Goal: Task Accomplishment & Management: Manage account settings

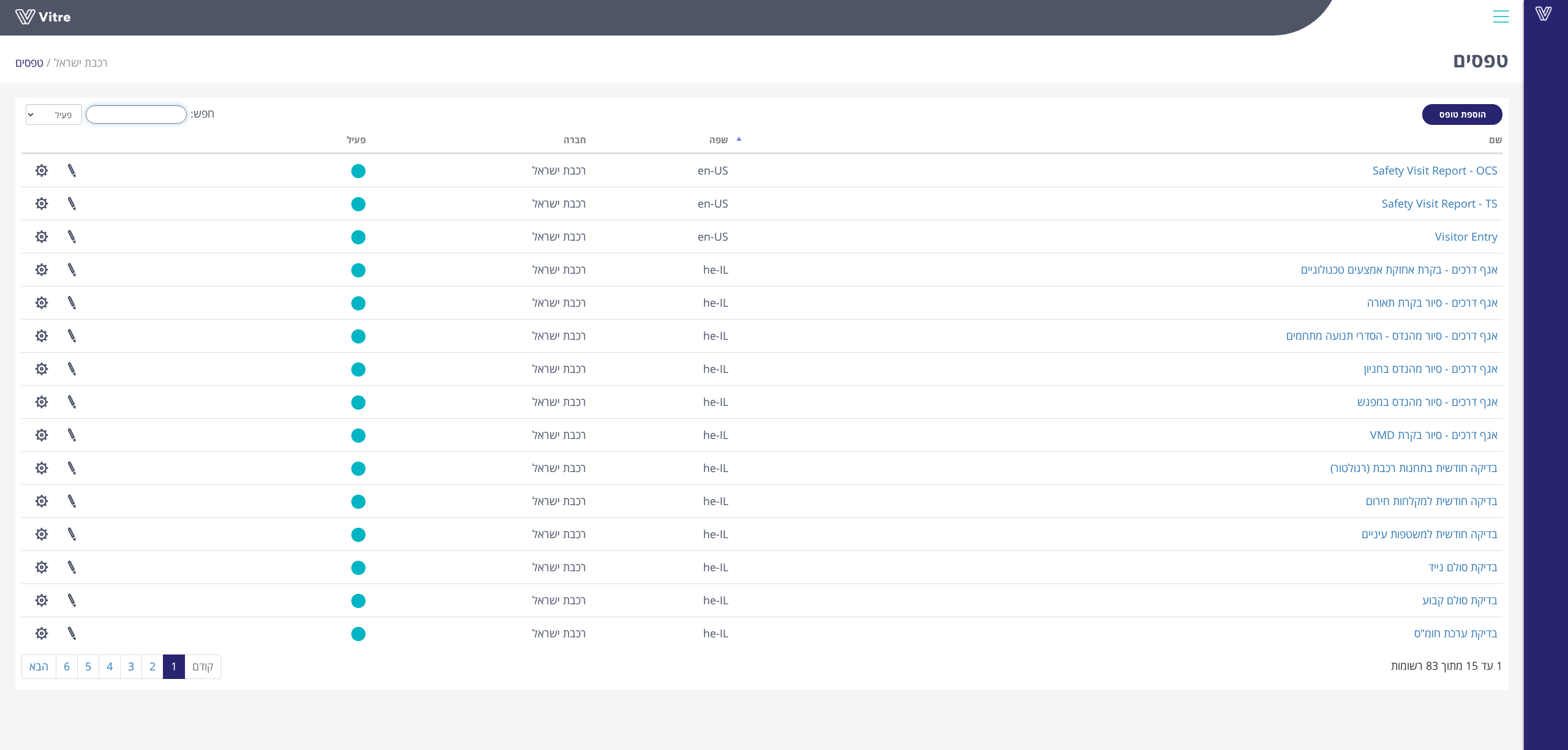
click at [150, 111] on input "חפש:" at bounding box center [136, 114] width 101 height 19
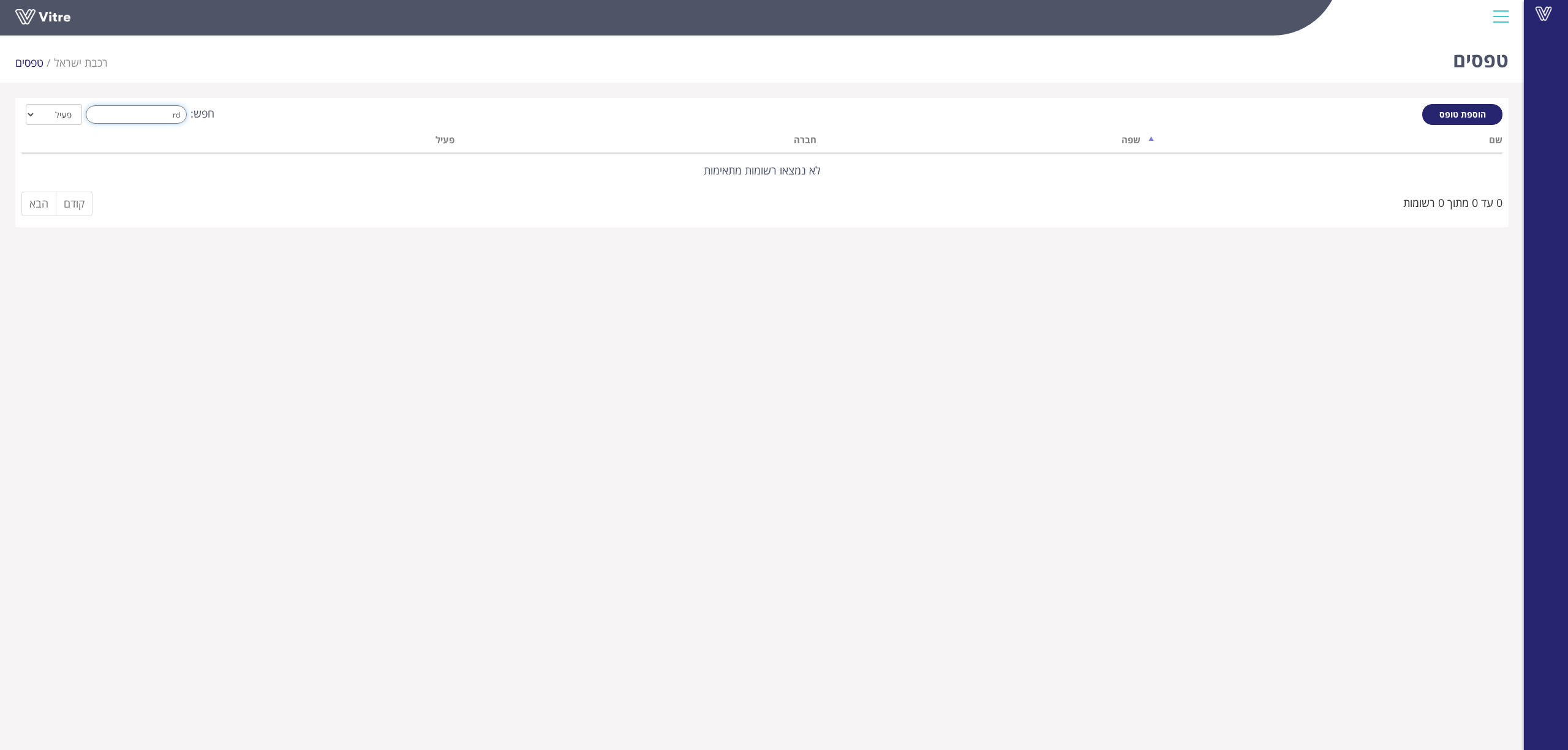
type input "r"
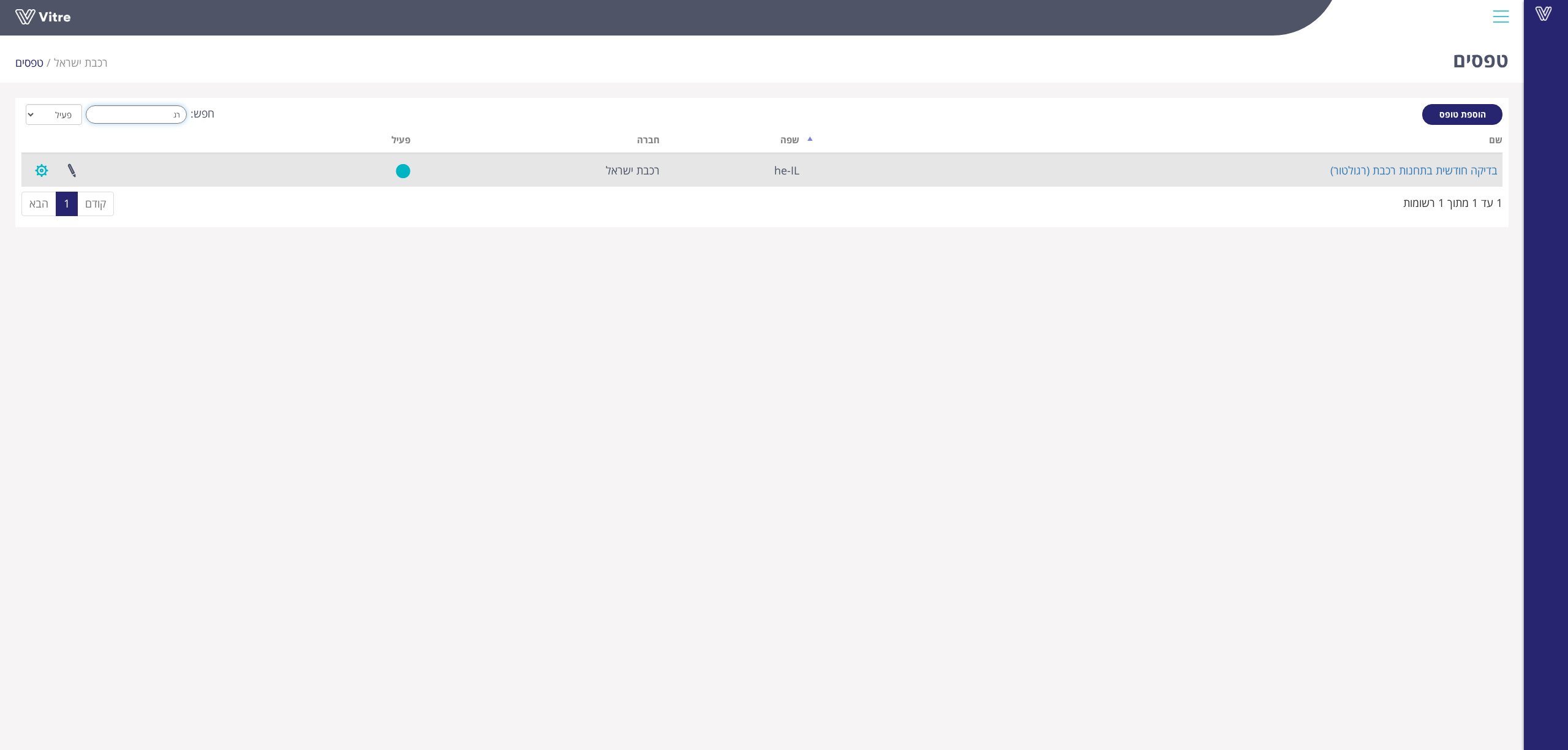
type input "רג"
click at [42, 174] on button "button" at bounding box center [41, 170] width 30 height 32
click at [45, 206] on link "פרוייקטים מקושרים" at bounding box center [76, 200] width 97 height 16
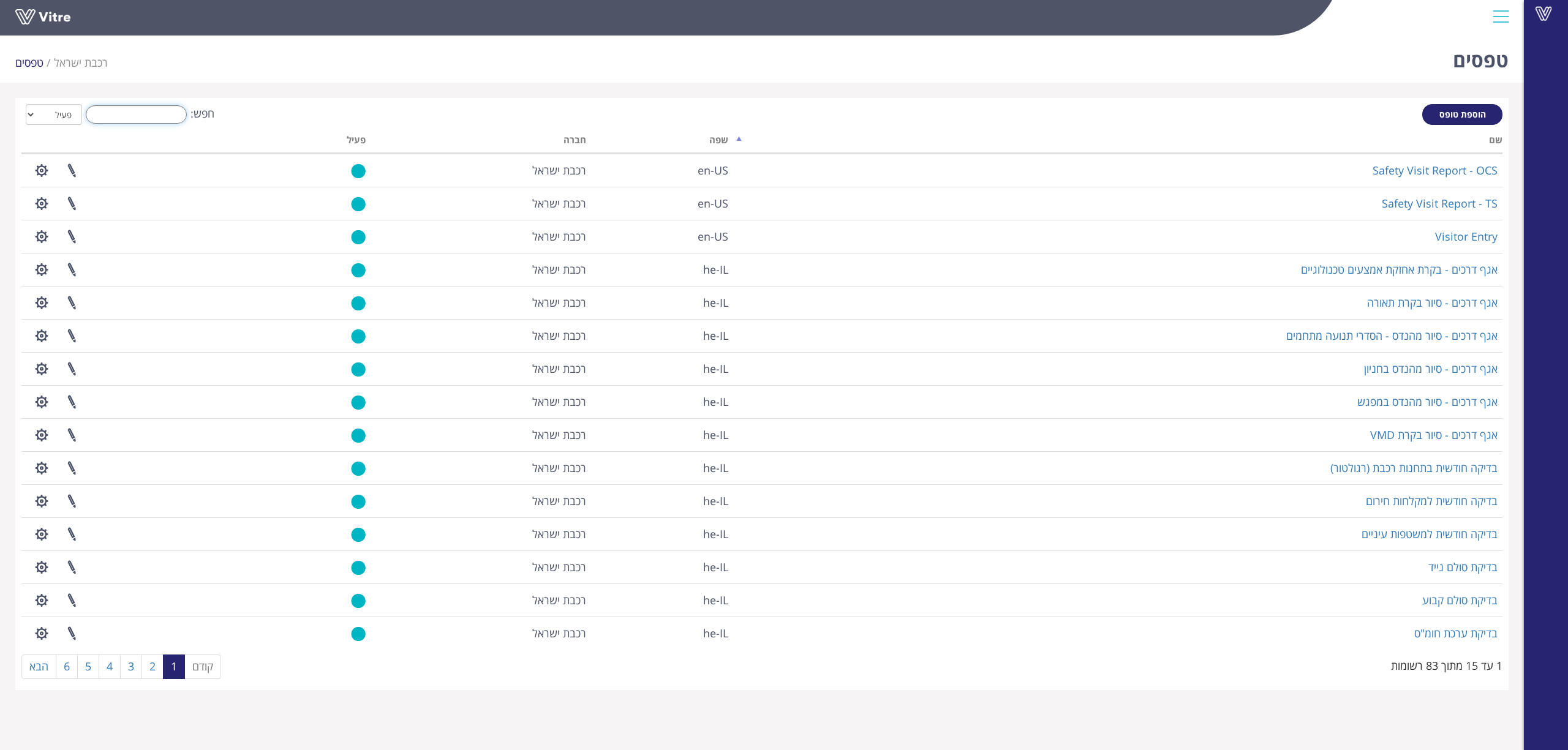
click at [141, 119] on input "חפש:" at bounding box center [136, 114] width 101 height 19
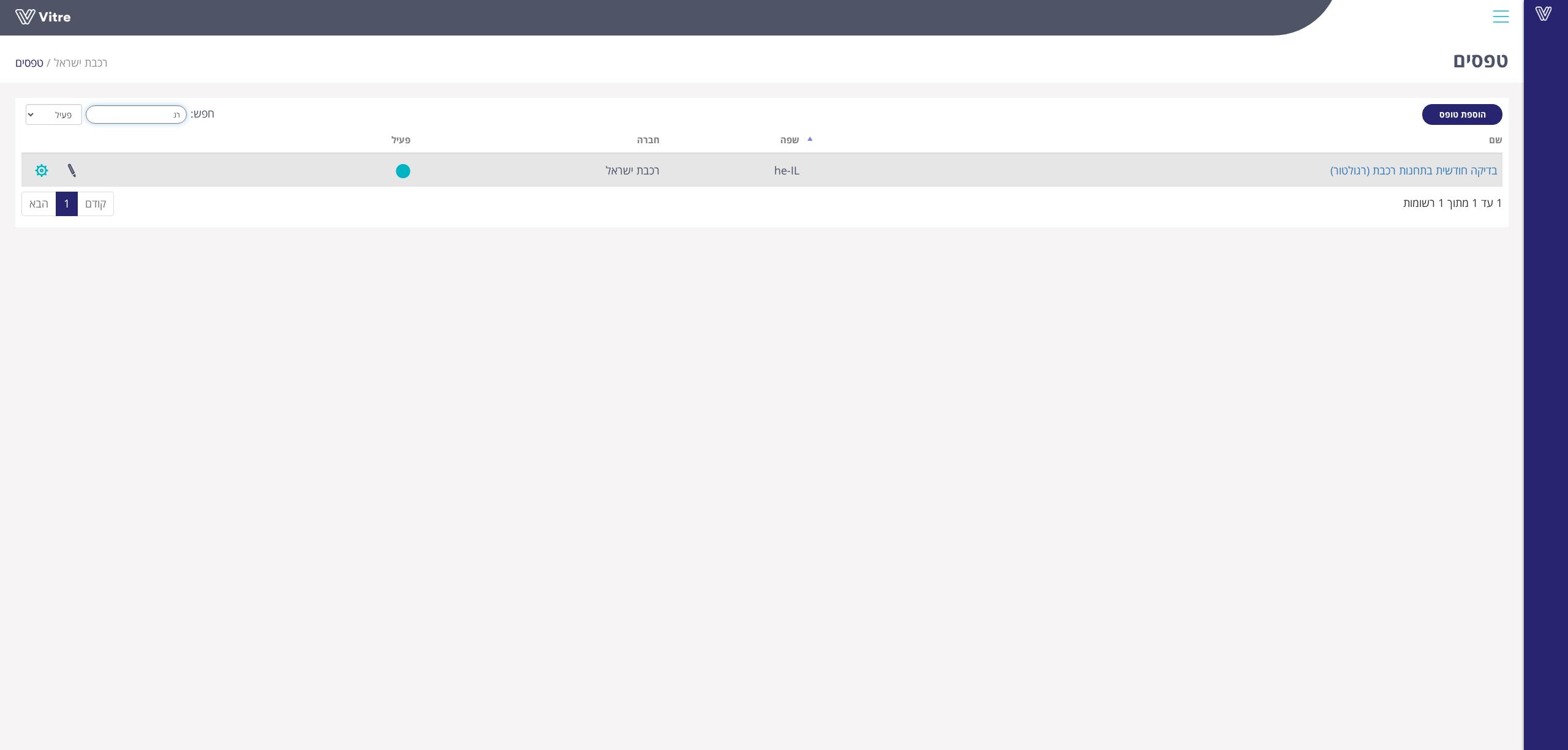
type input "רג"
click at [38, 167] on button "button" at bounding box center [41, 170] width 30 height 32
click at [47, 214] on link "הגדרת משתמשים" at bounding box center [76, 215] width 97 height 16
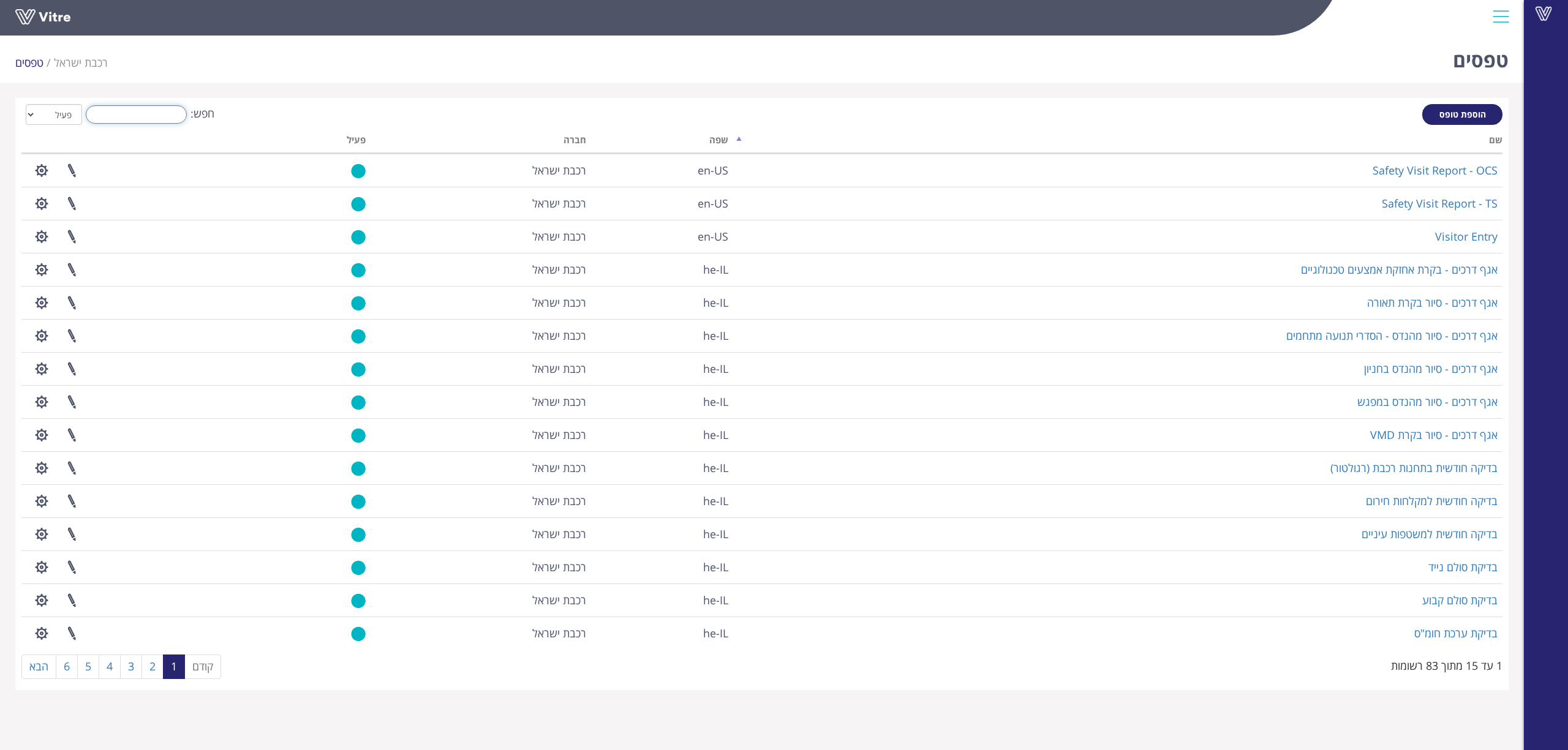
click at [120, 113] on input "חפש:" at bounding box center [136, 114] width 101 height 19
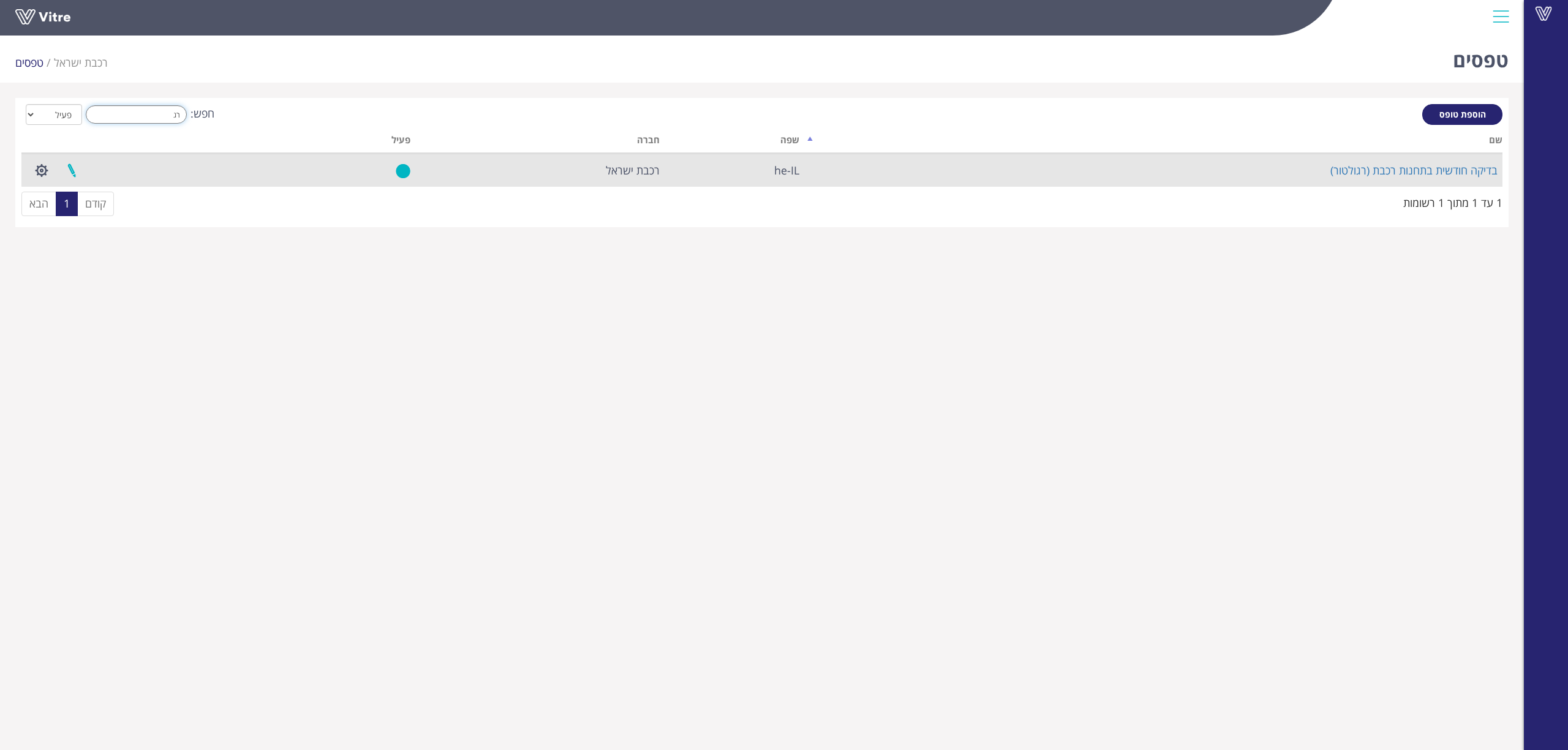
type input "רג"
click at [72, 165] on link at bounding box center [71, 170] width 30 height 32
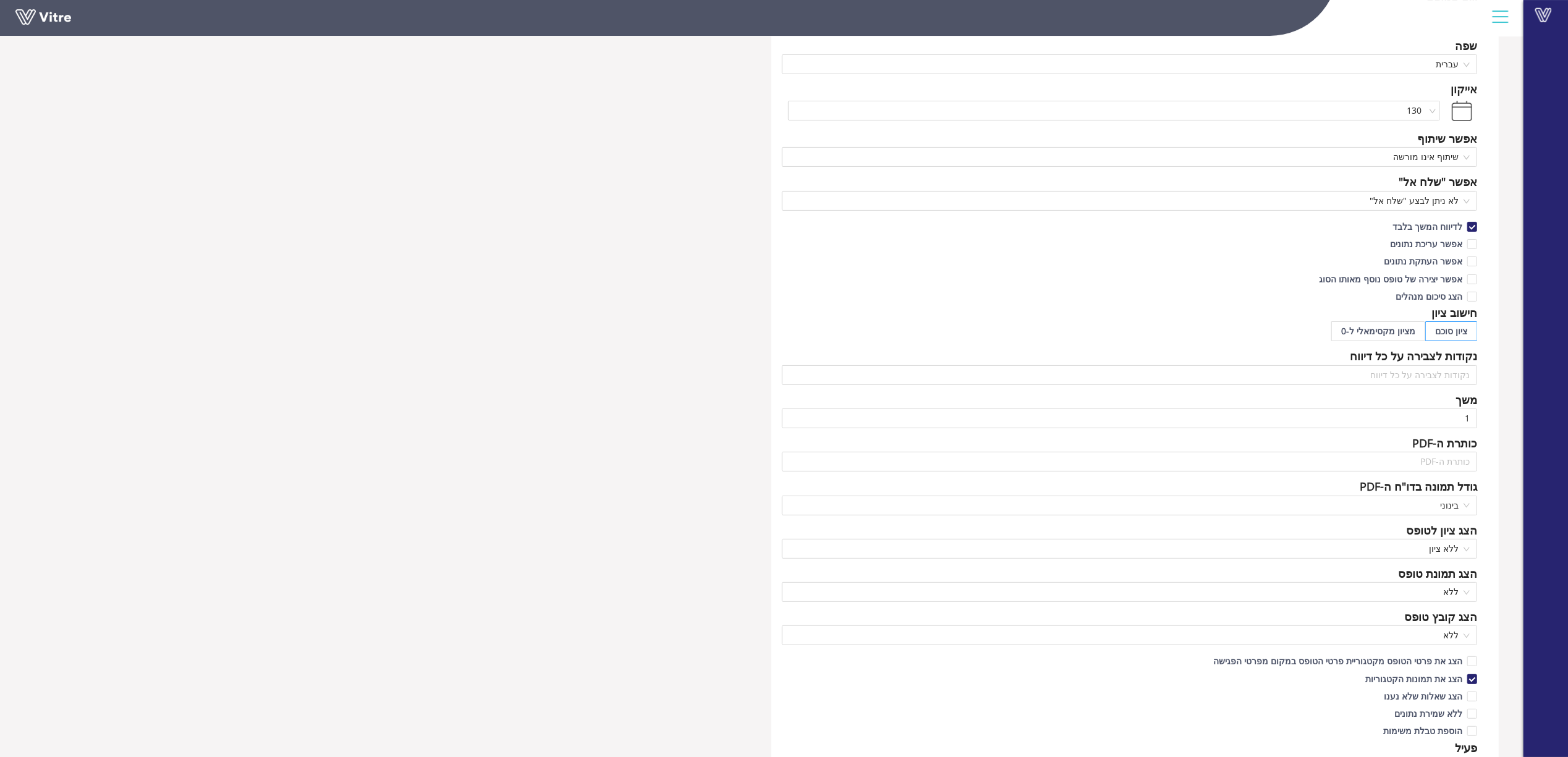
scroll to position [82, 0]
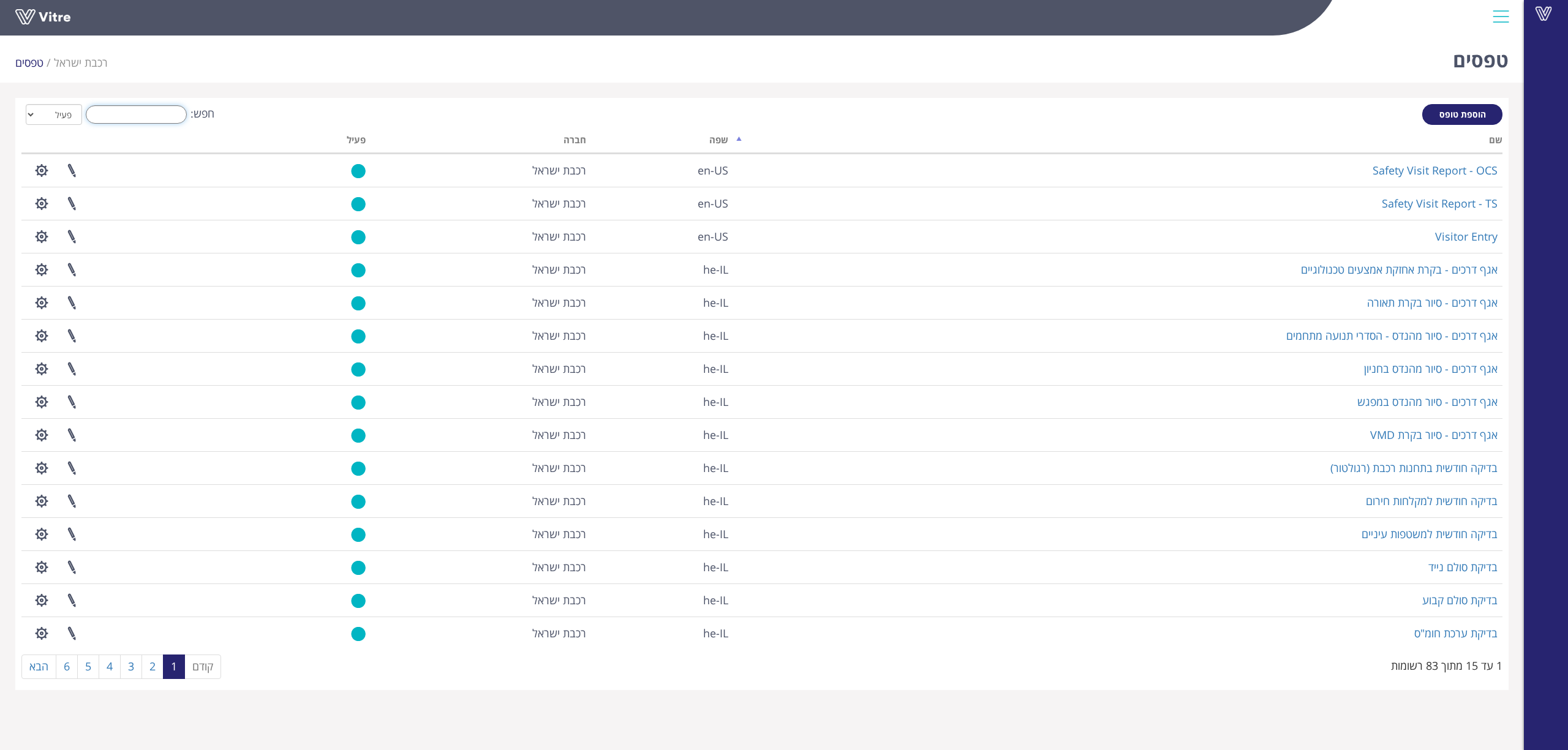
click at [116, 121] on input "חפש:" at bounding box center [136, 114] width 101 height 19
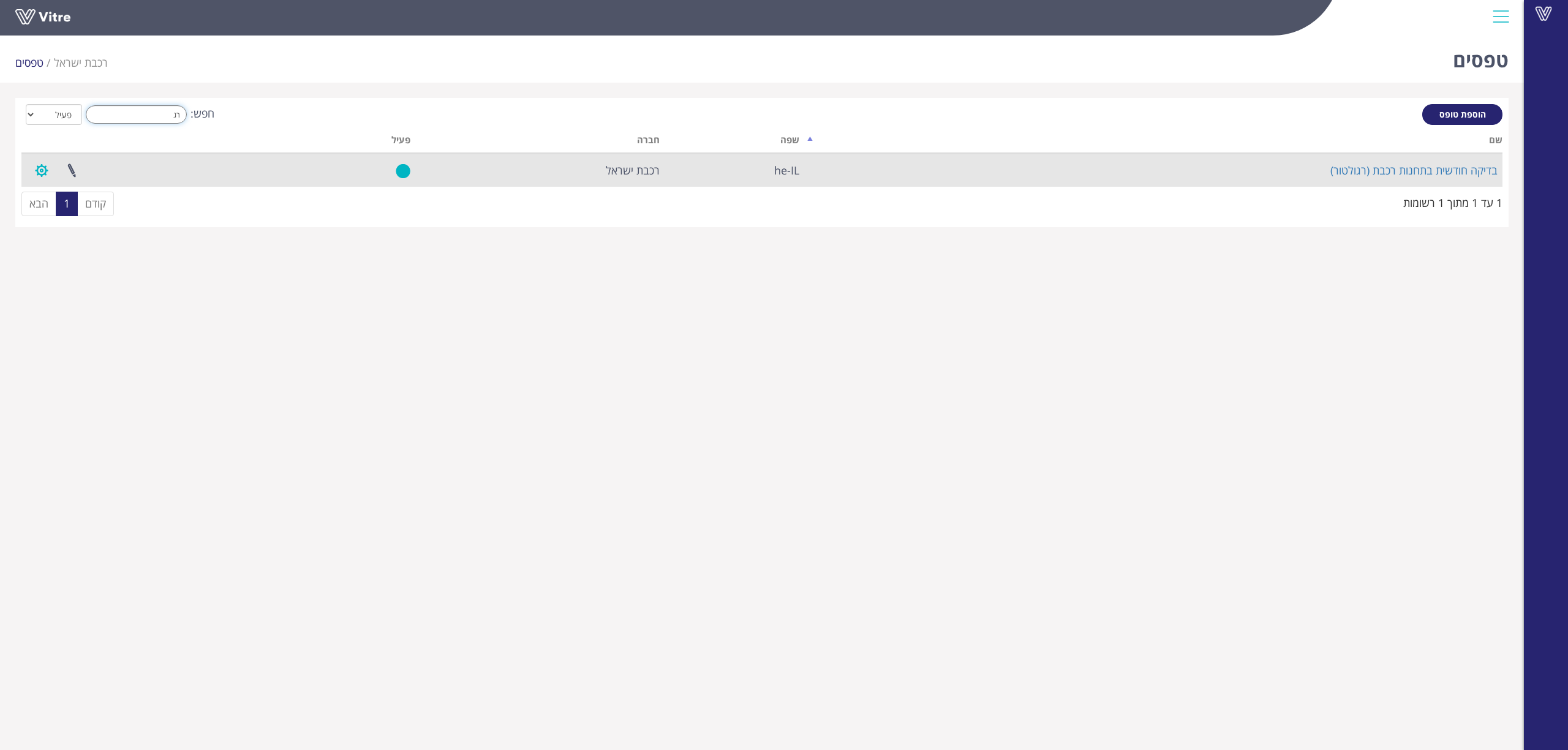
type input "רג"
click at [32, 172] on button "button" at bounding box center [41, 170] width 30 height 32
click at [52, 213] on link "הגדרת משתמשים" at bounding box center [76, 215] width 97 height 16
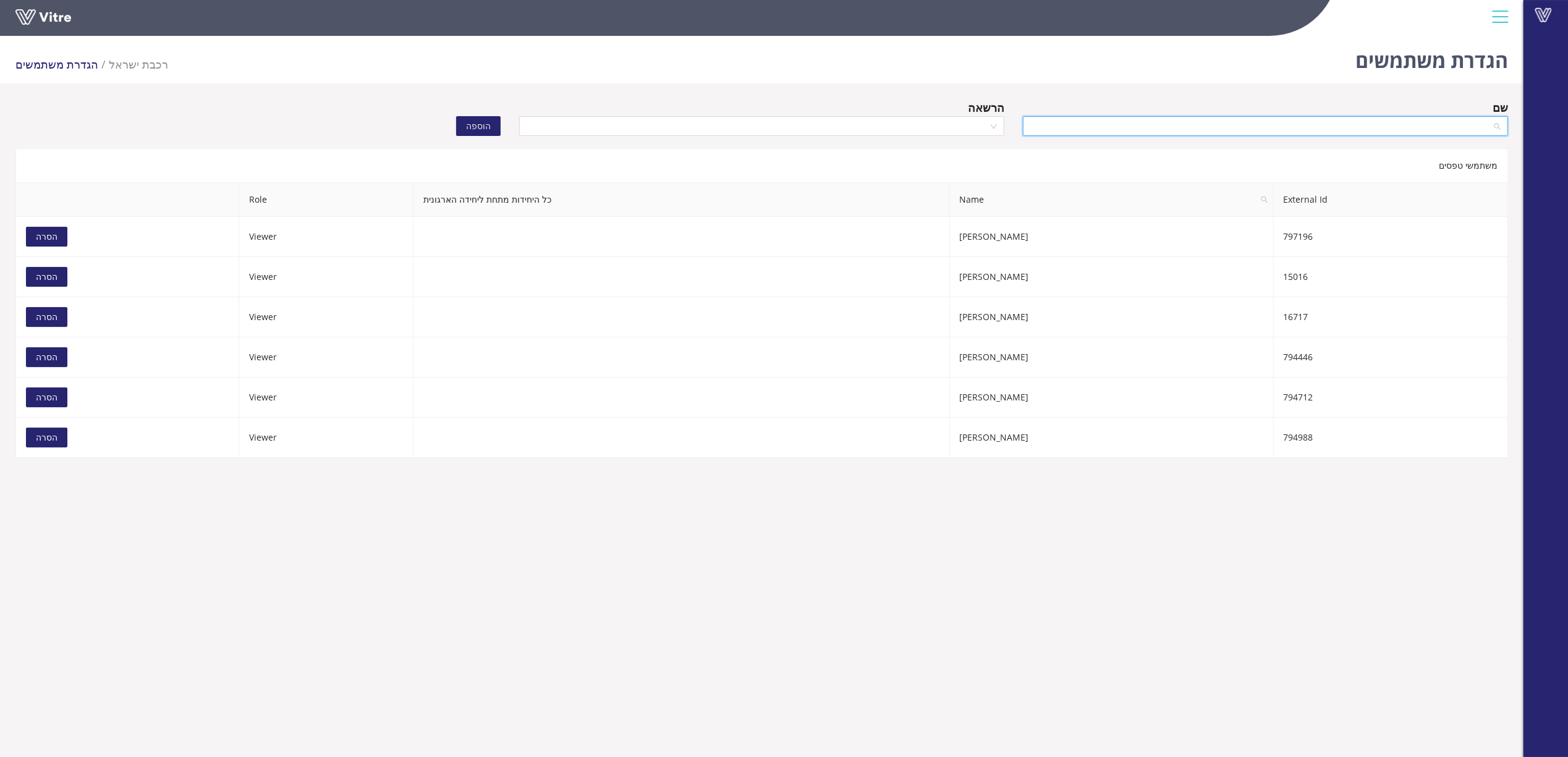
click at [1183, 129] on input "search" at bounding box center [1261, 126] width 461 height 19
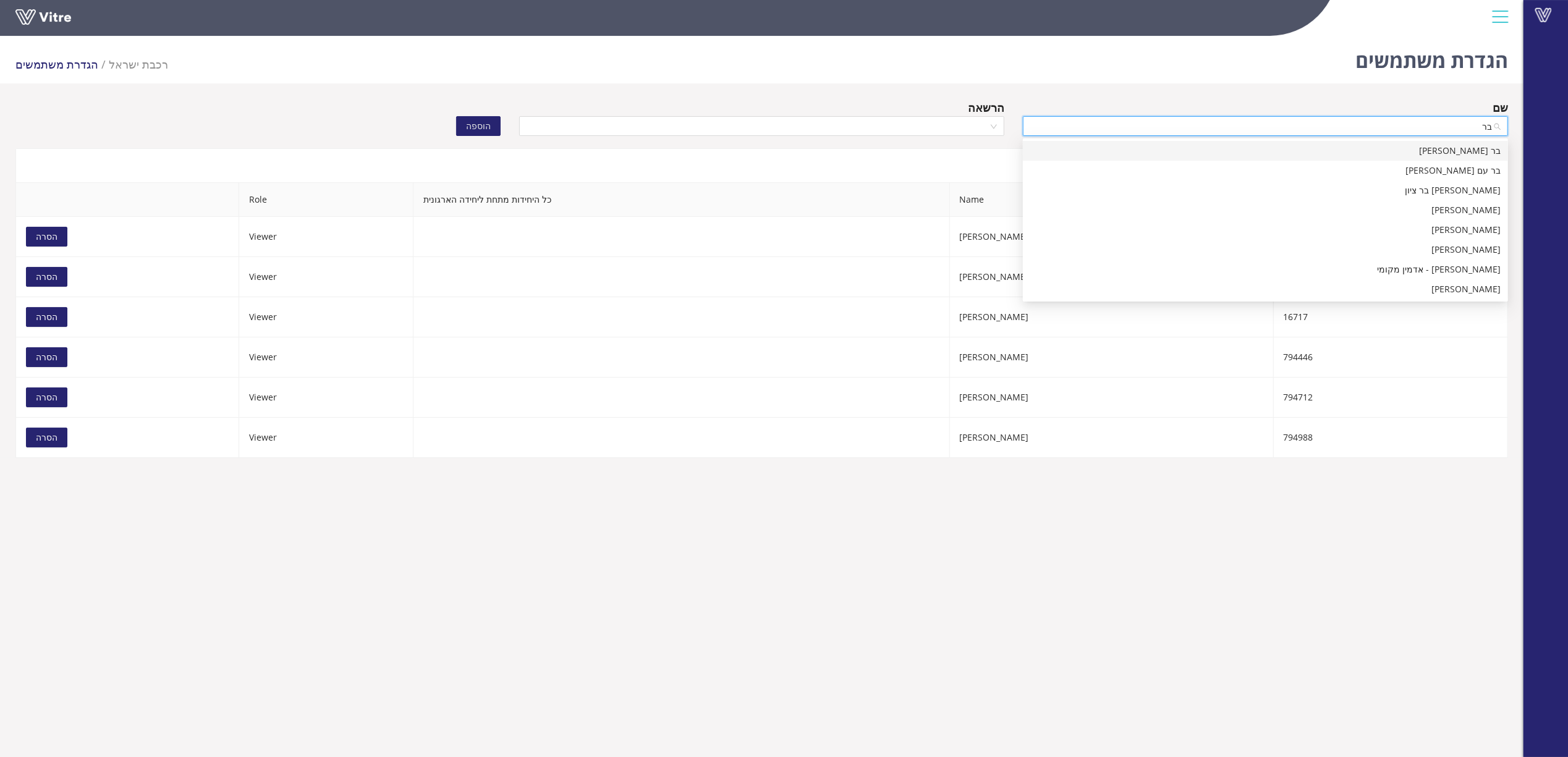
type input "בר ג"
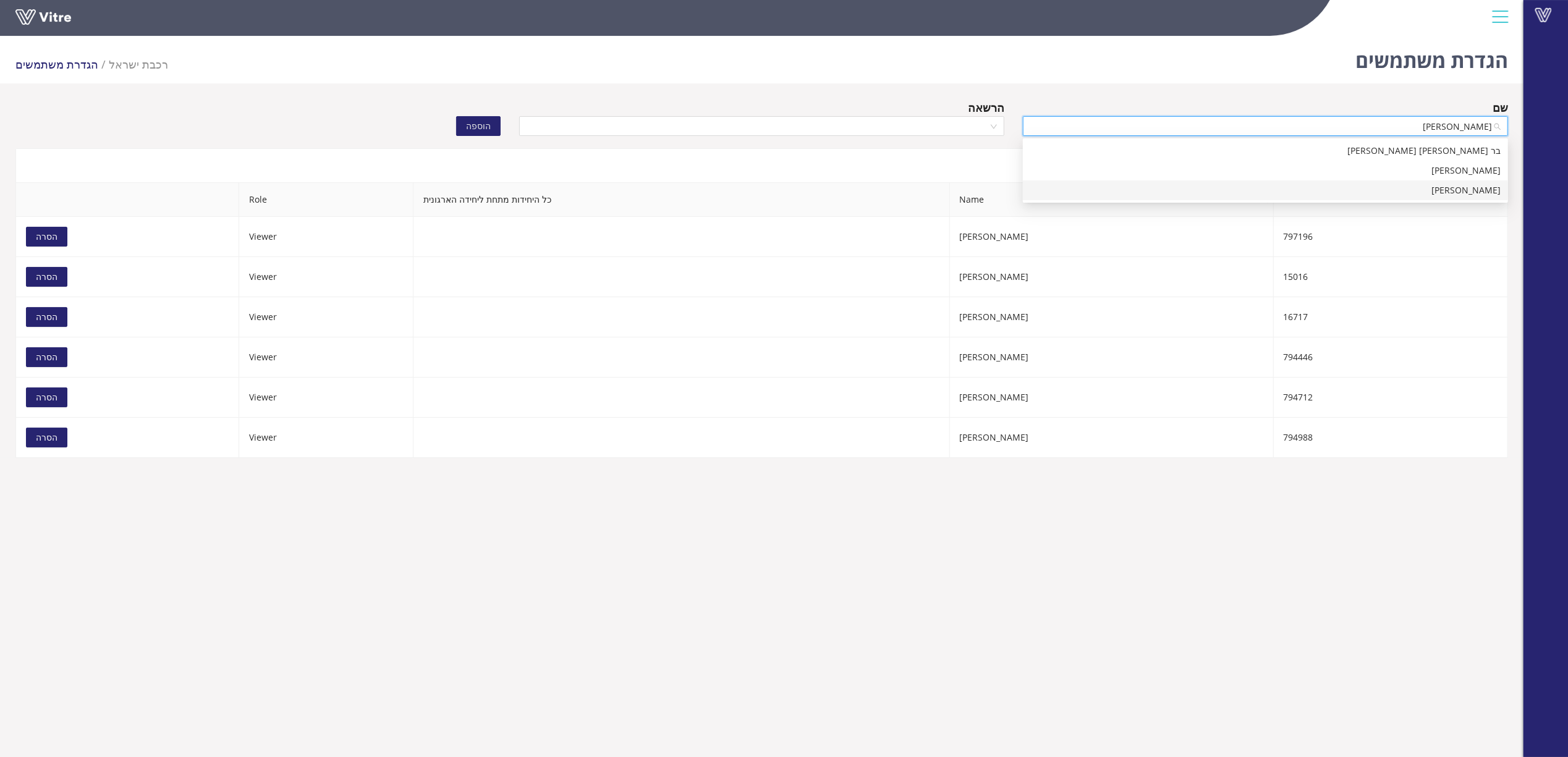
click at [1494, 186] on div "בר גיל" at bounding box center [1265, 190] width 470 height 14
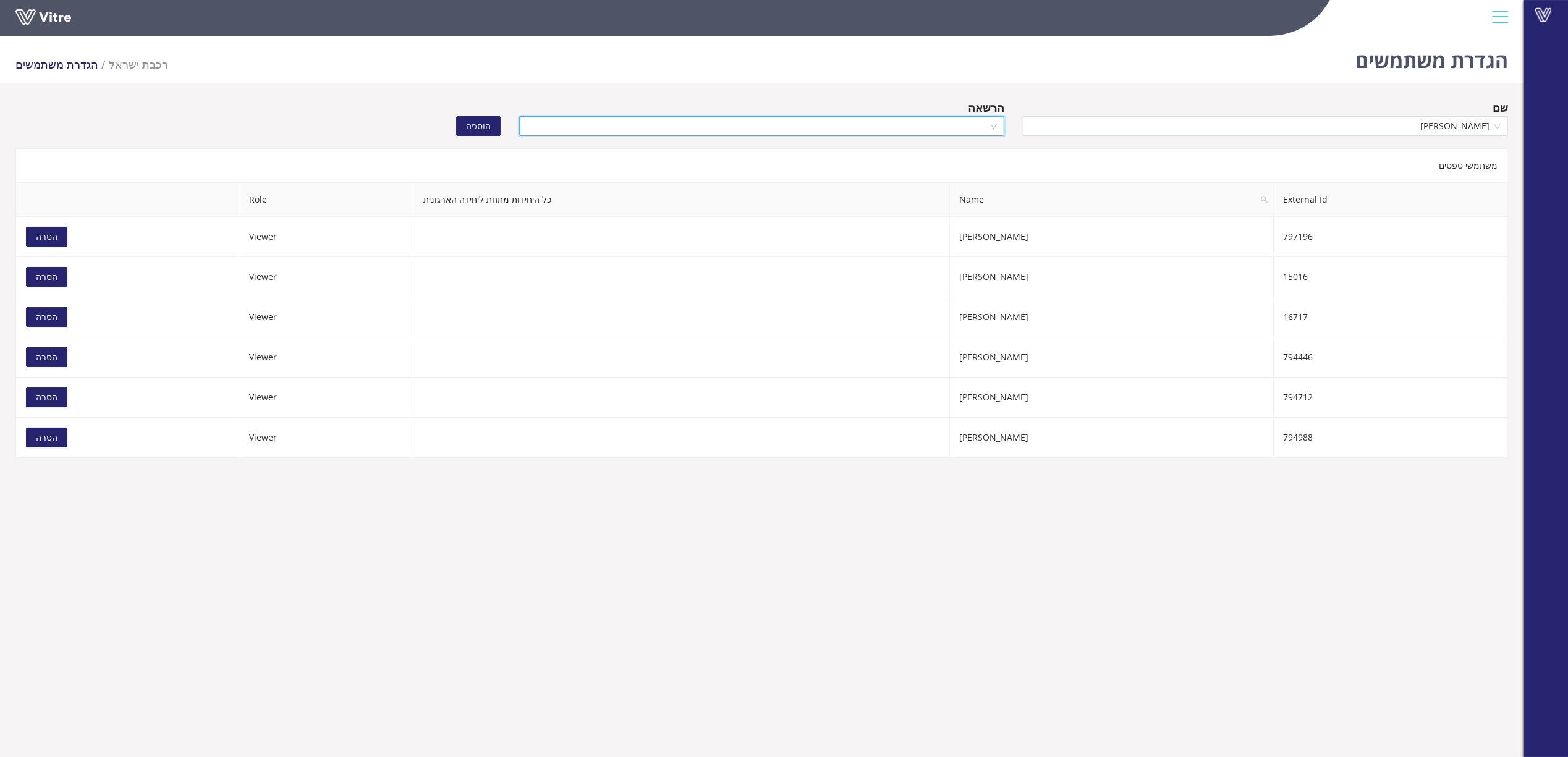
click at [935, 129] on input "search" at bounding box center [757, 126] width 461 height 19
click at [940, 189] on div "Viewer" at bounding box center [761, 190] width 470 height 14
click at [496, 111] on div "הוספה" at bounding box center [385, 117] width 252 height 37
click at [478, 127] on span "הוספה" at bounding box center [478, 126] width 25 height 14
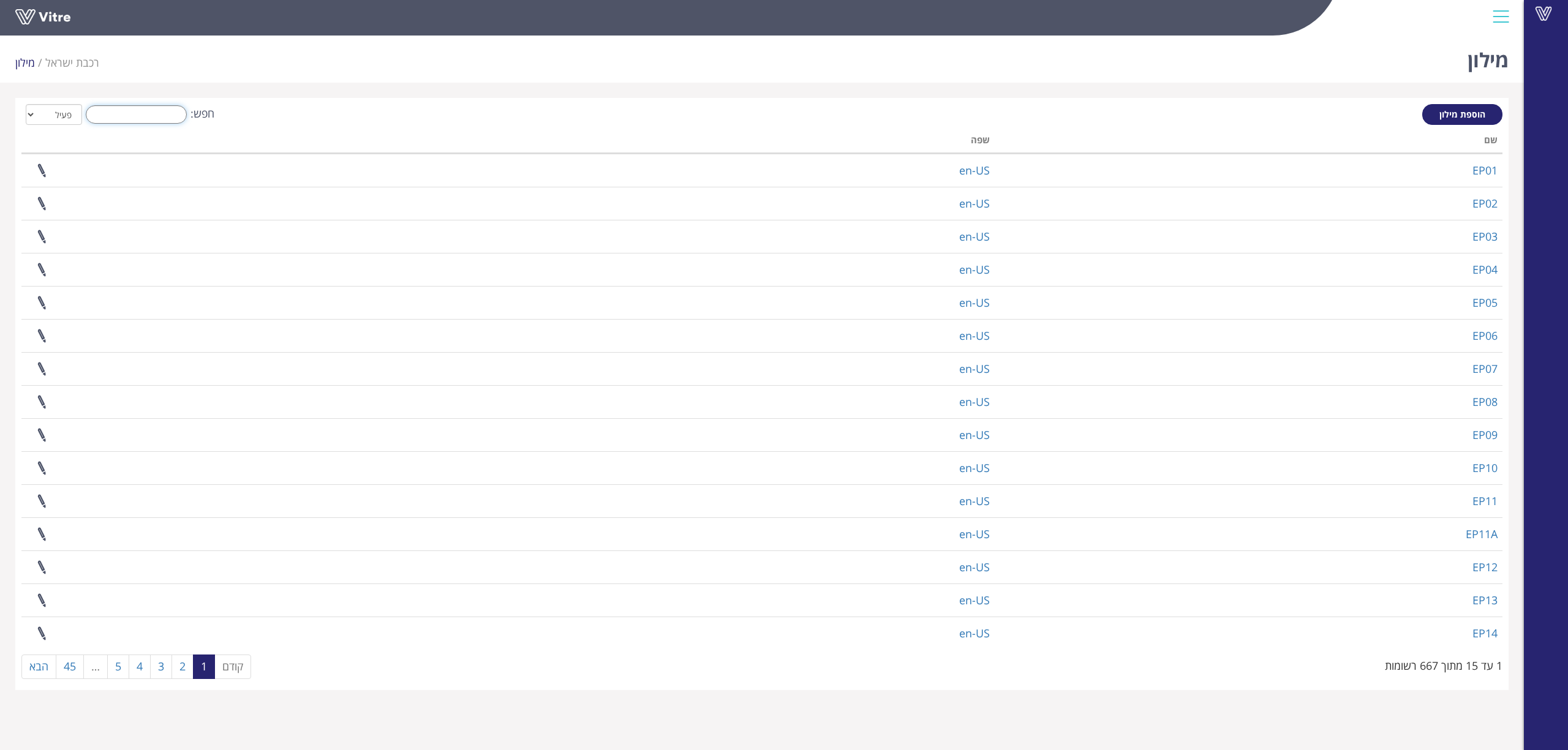
click at [147, 116] on input "חפש:" at bounding box center [136, 114] width 101 height 19
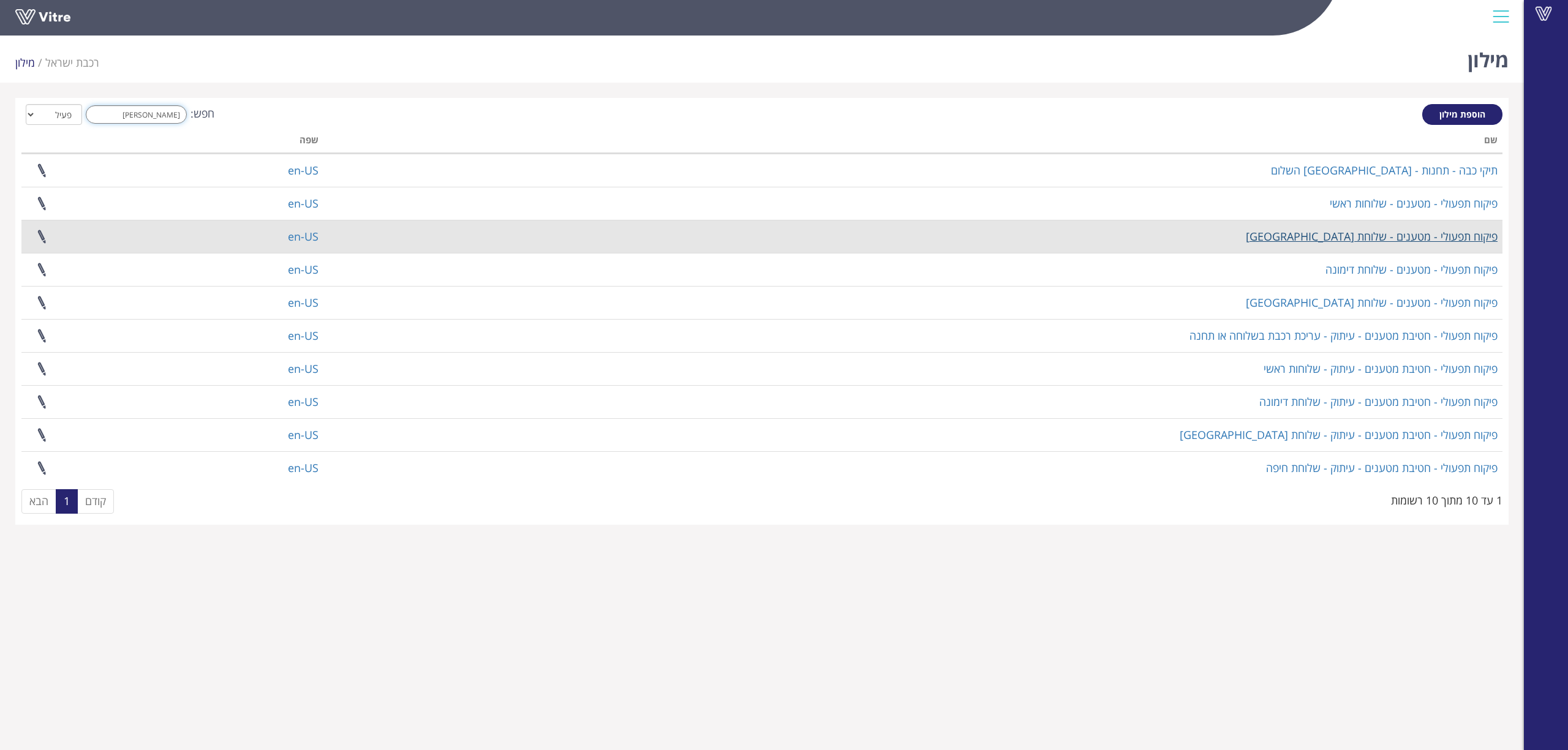
type input "שלו"
click at [1364, 231] on link "פיקוח תפעולי - מטענים - שלוחת אשדוד" at bounding box center [1372, 236] width 252 height 15
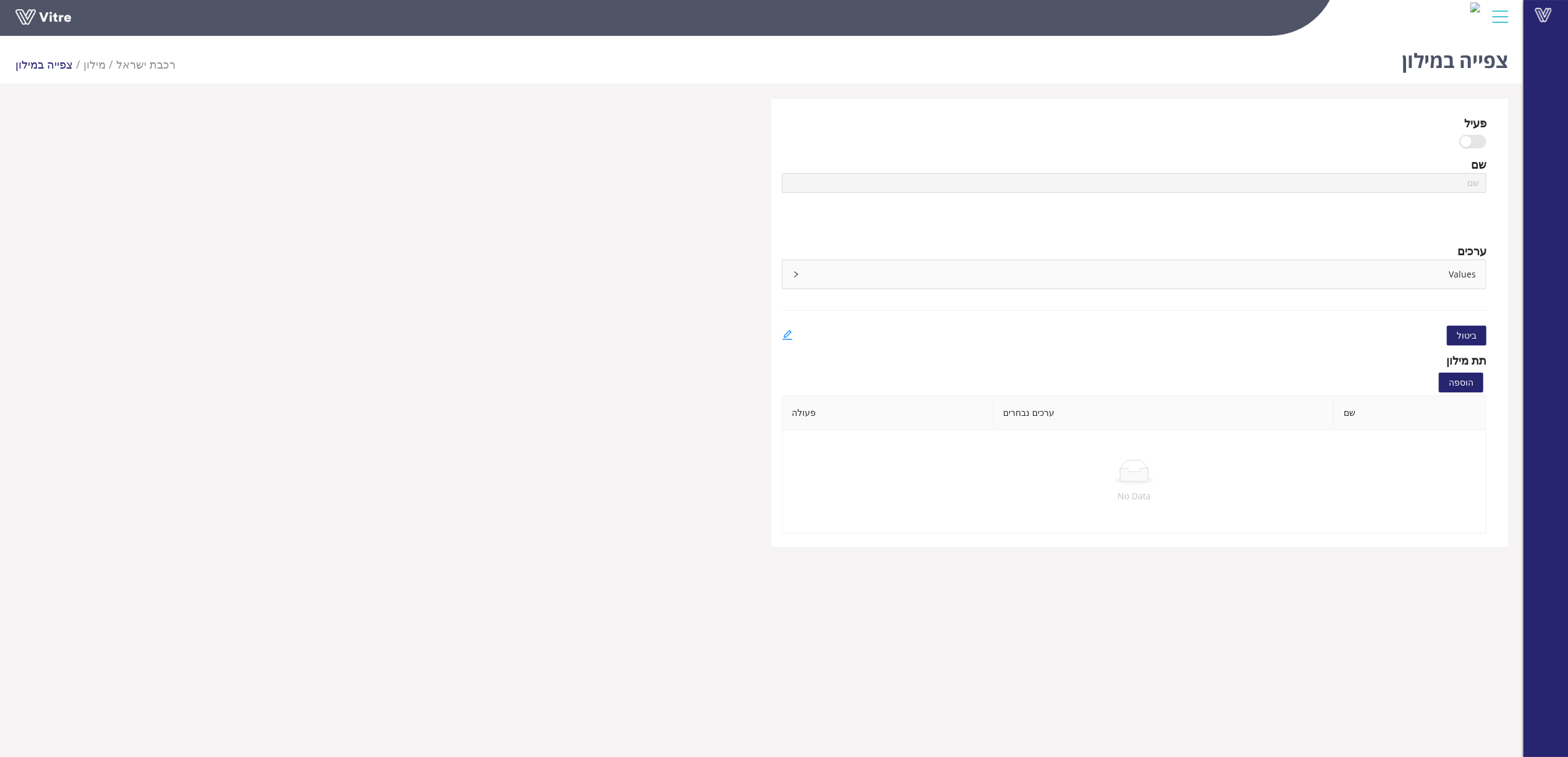
type input "פיקוח תפעולי - מטענים - שלוחת [GEOGRAPHIC_DATA]"
click at [1336, 275] on div "Values" at bounding box center [1134, 275] width 704 height 29
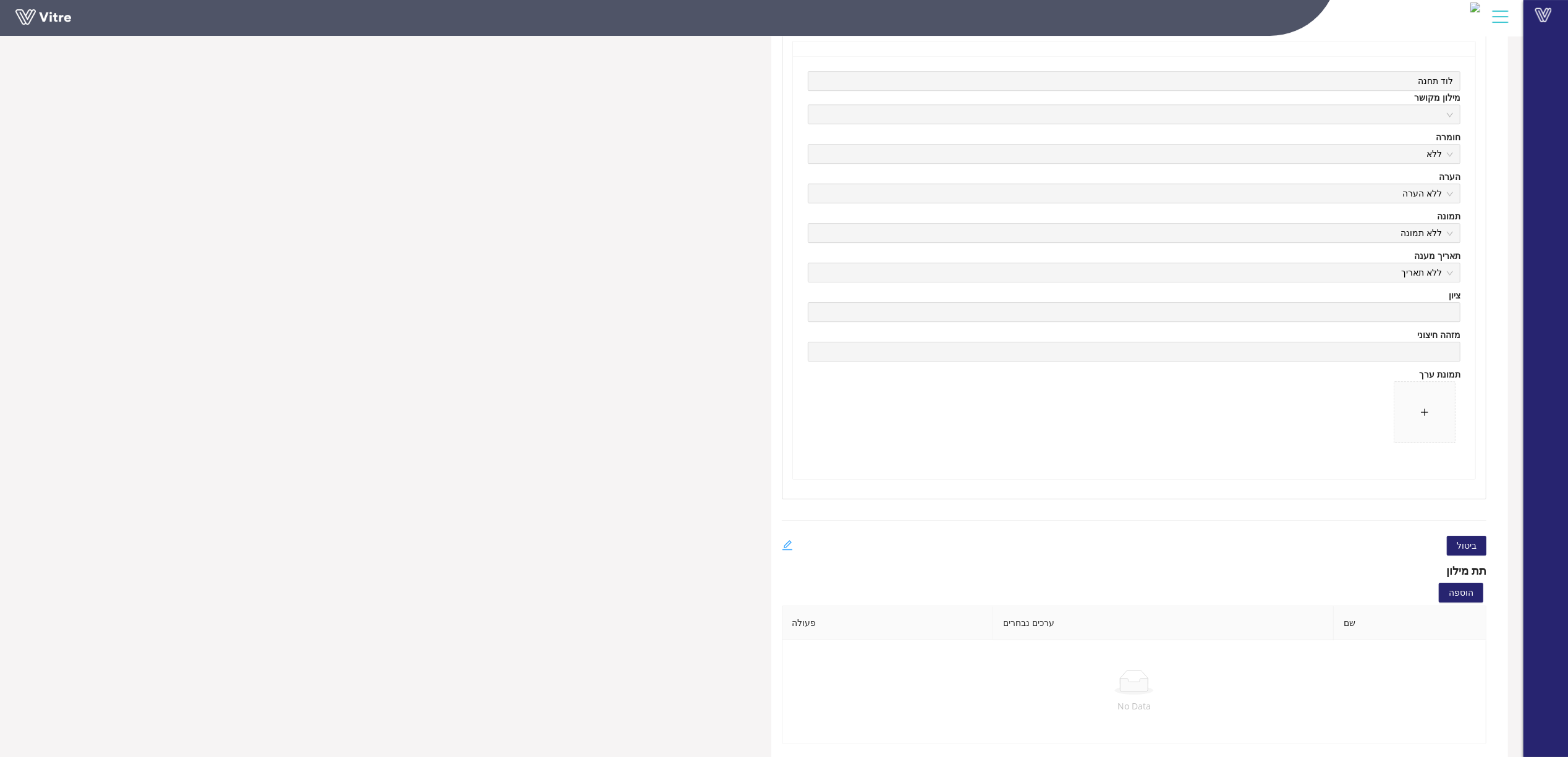
click at [791, 542] on icon "edit" at bounding box center [787, 545] width 11 height 11
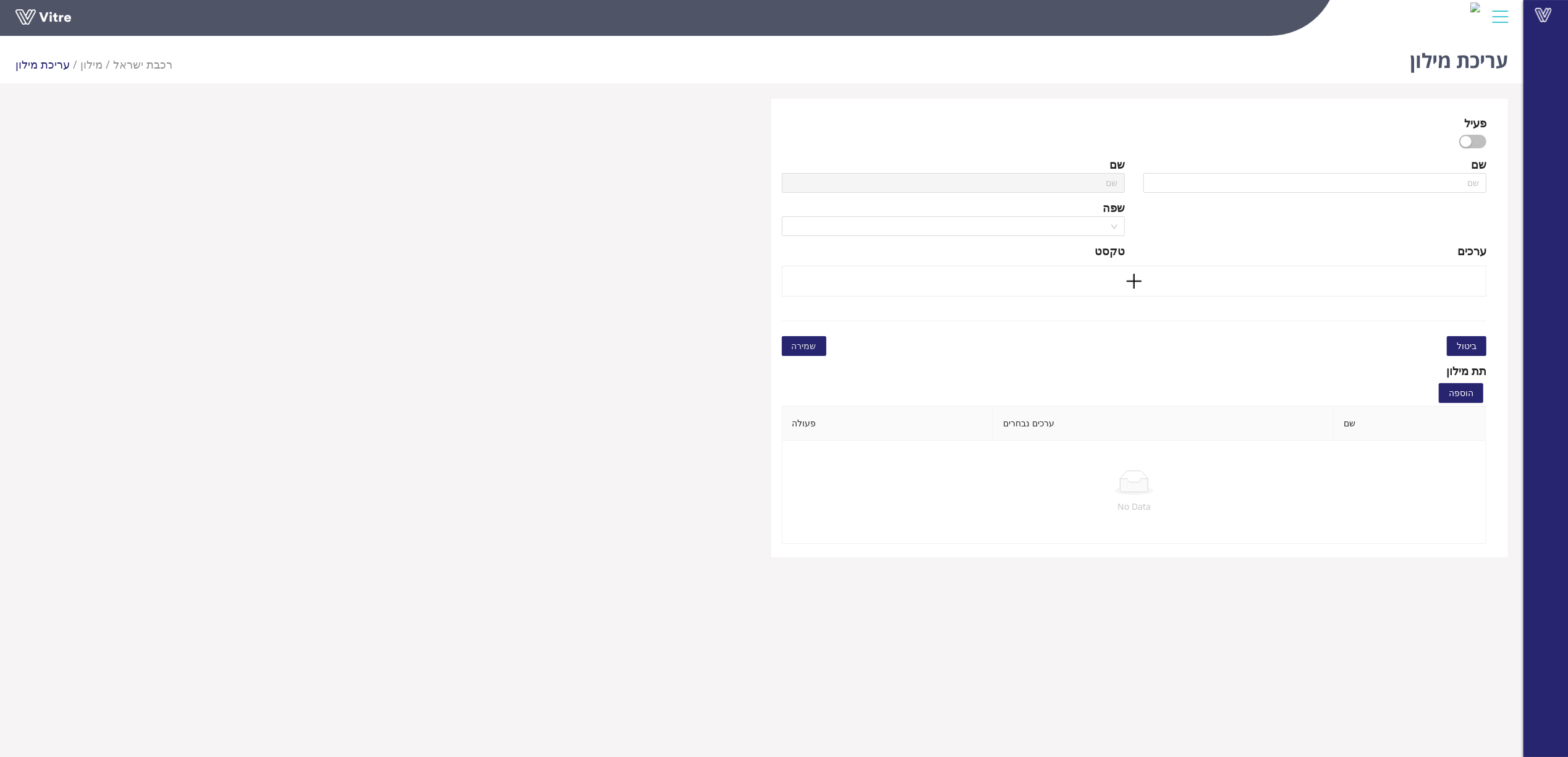
type input "פיקוח תפעולי - מטענים - שלוחת [GEOGRAPHIC_DATA]"
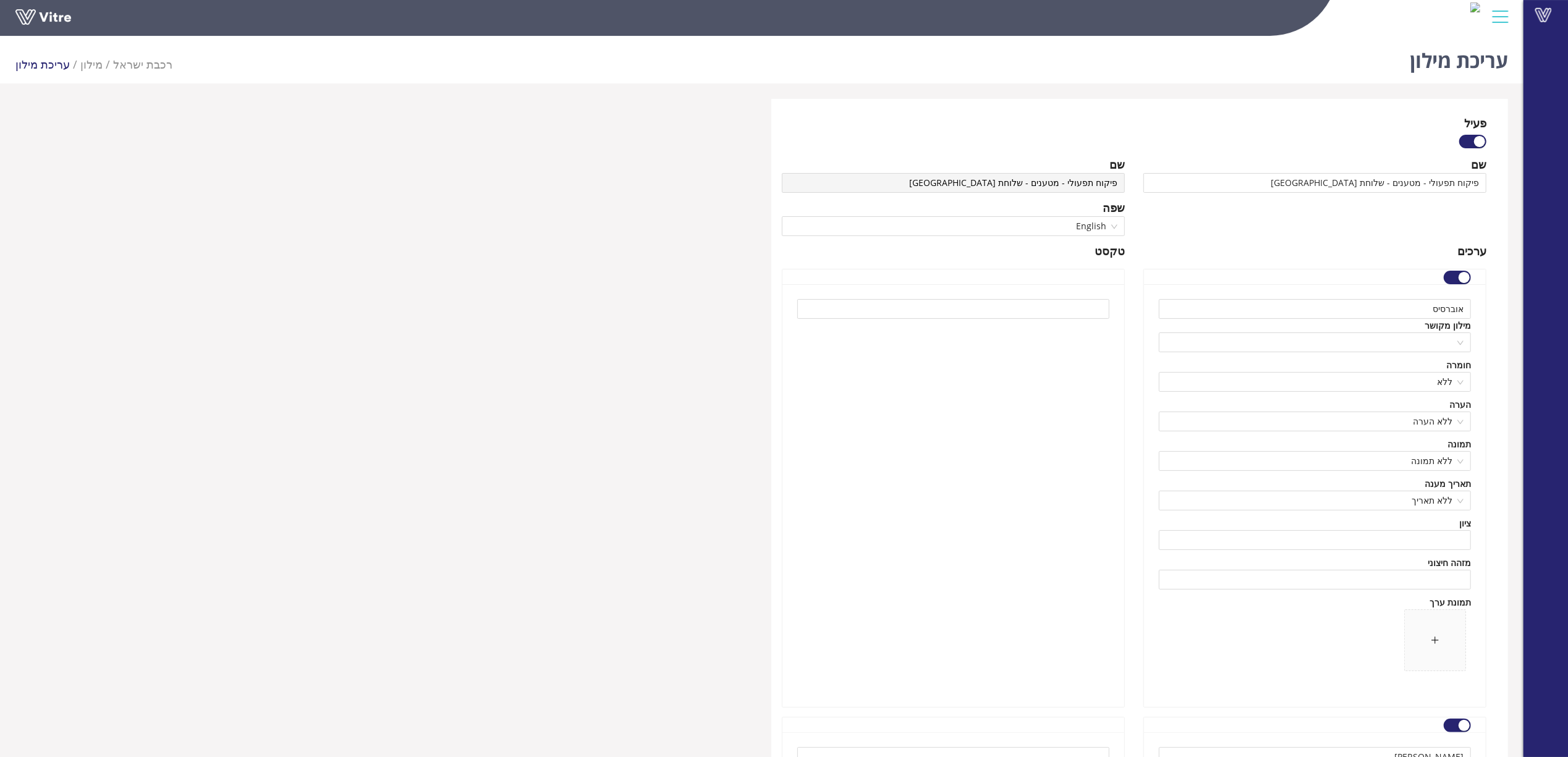
click at [996, 485] on div at bounding box center [953, 495] width 342 height 423
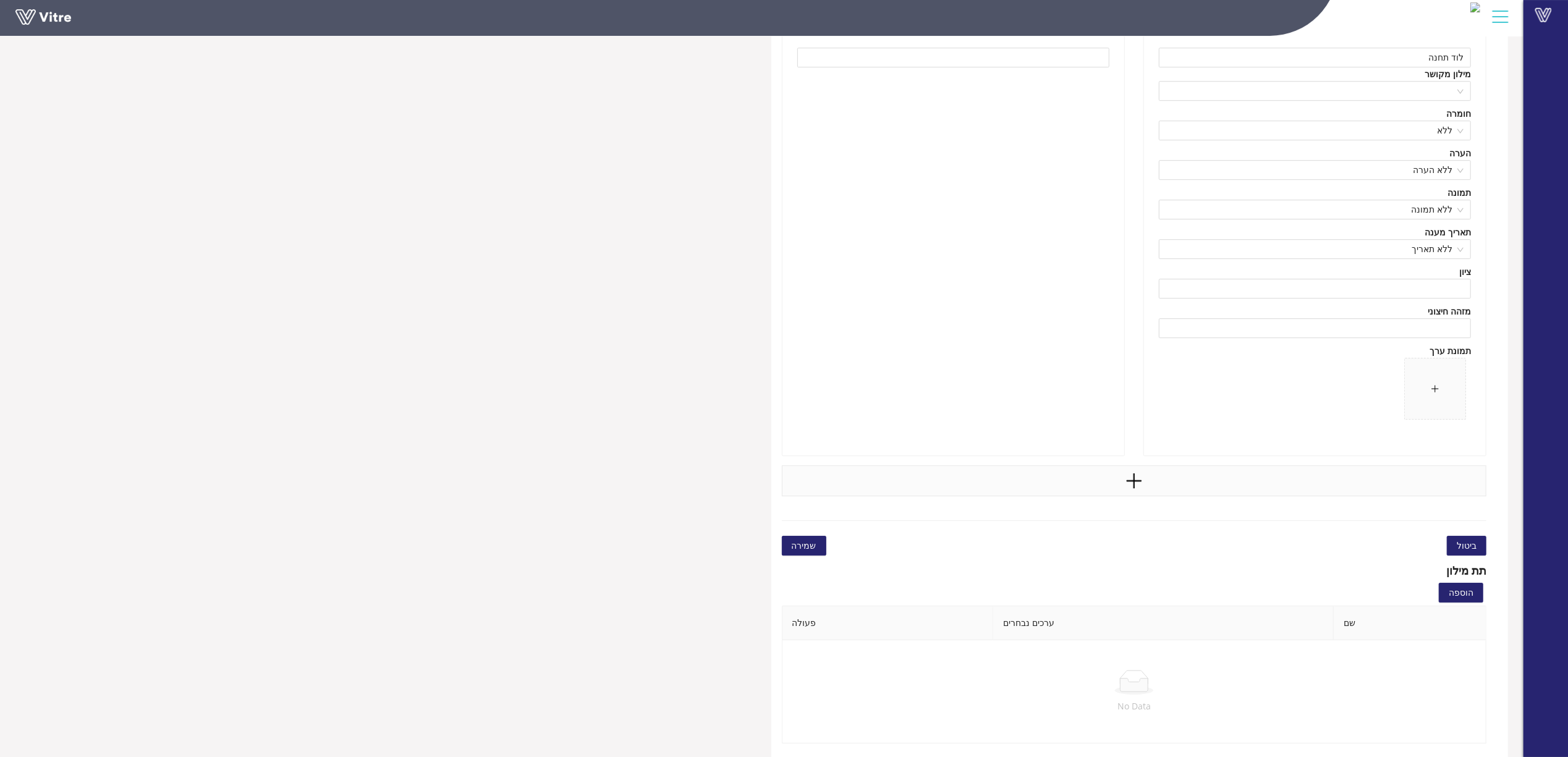
click at [1170, 470] on div at bounding box center [1134, 480] width 705 height 31
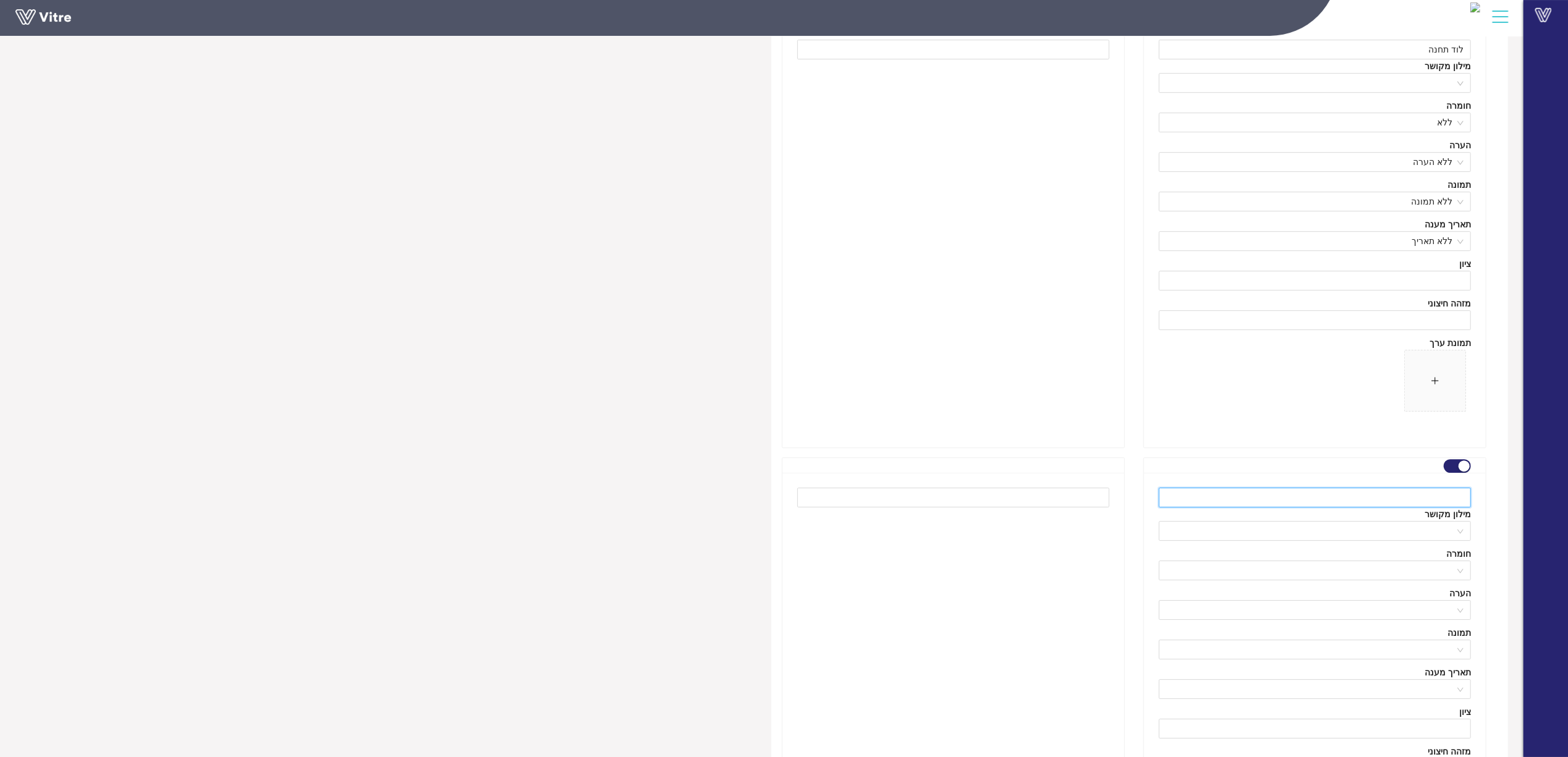
click at [1454, 505] on input "text" at bounding box center [1315, 498] width 312 height 20
type input "בית שמש"
click at [923, 628] on div at bounding box center [953, 684] width 342 height 423
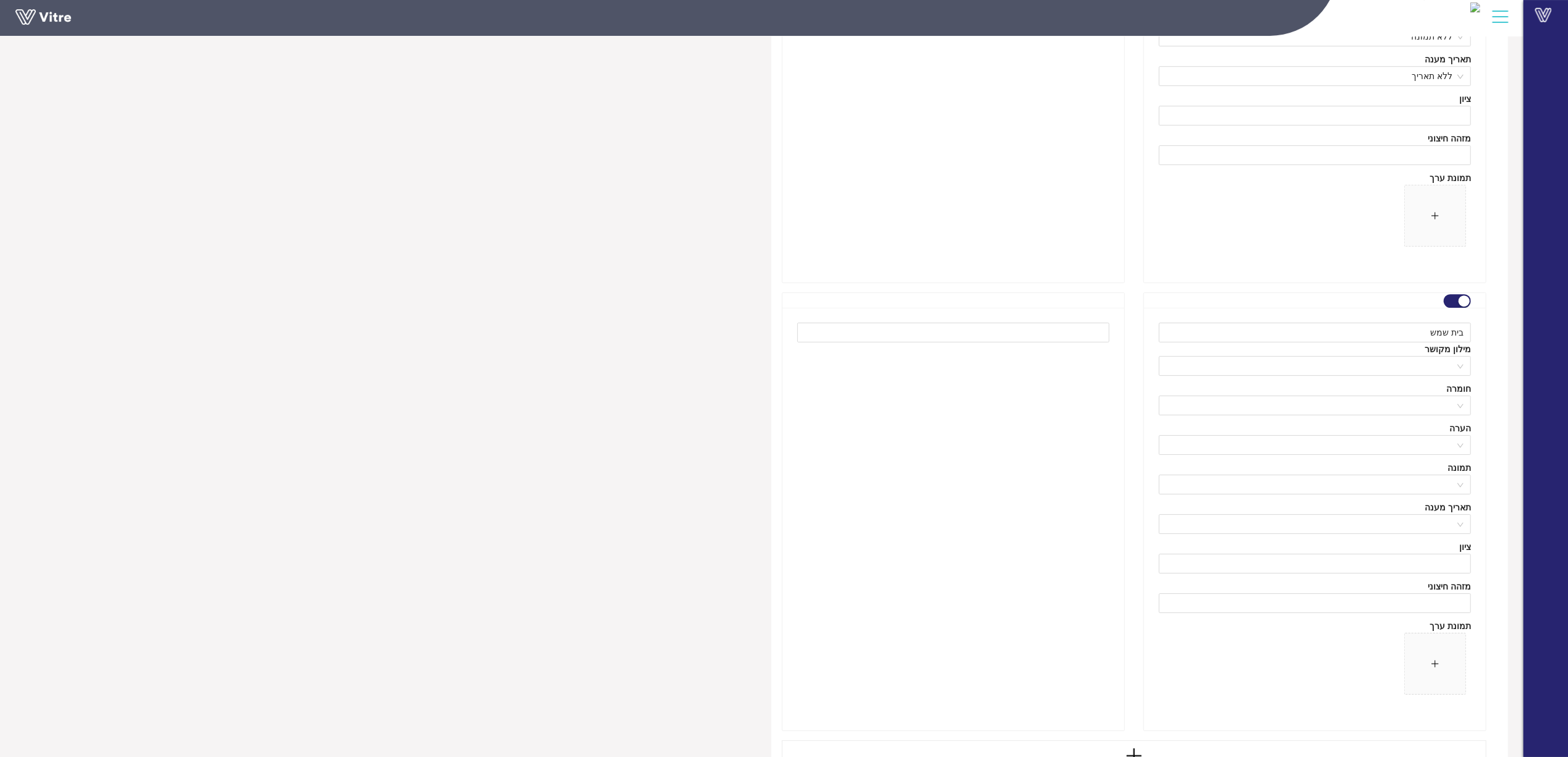
scroll to position [8573, 0]
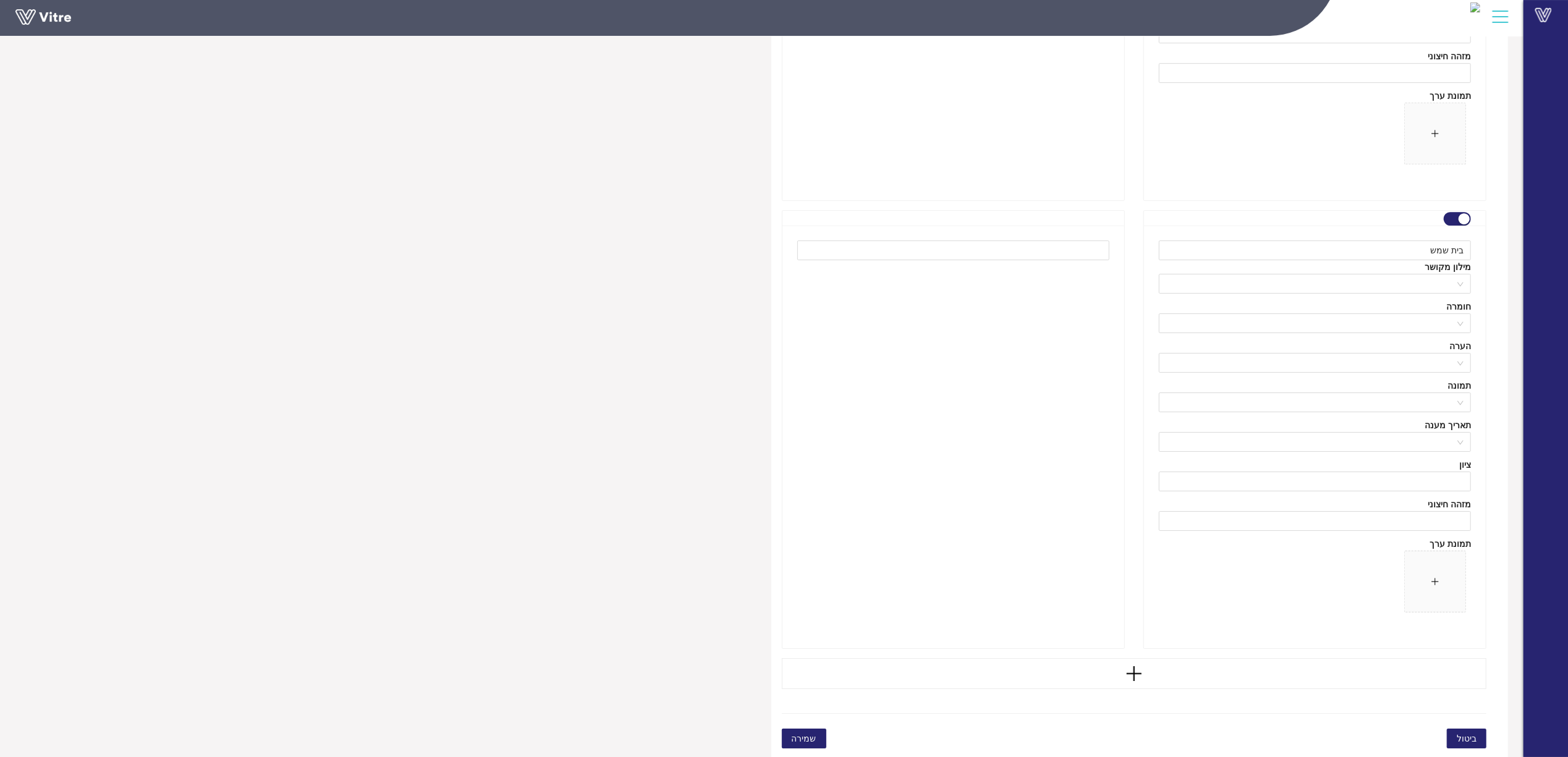
click at [811, 738] on button "שמירה" at bounding box center [804, 739] width 44 height 20
